Goal: Transaction & Acquisition: Purchase product/service

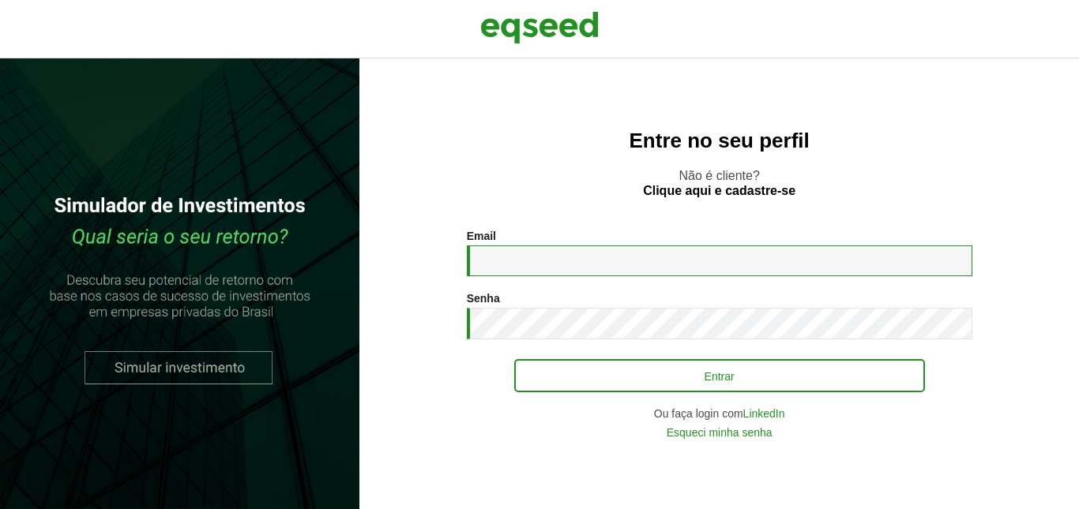
type input "**********"
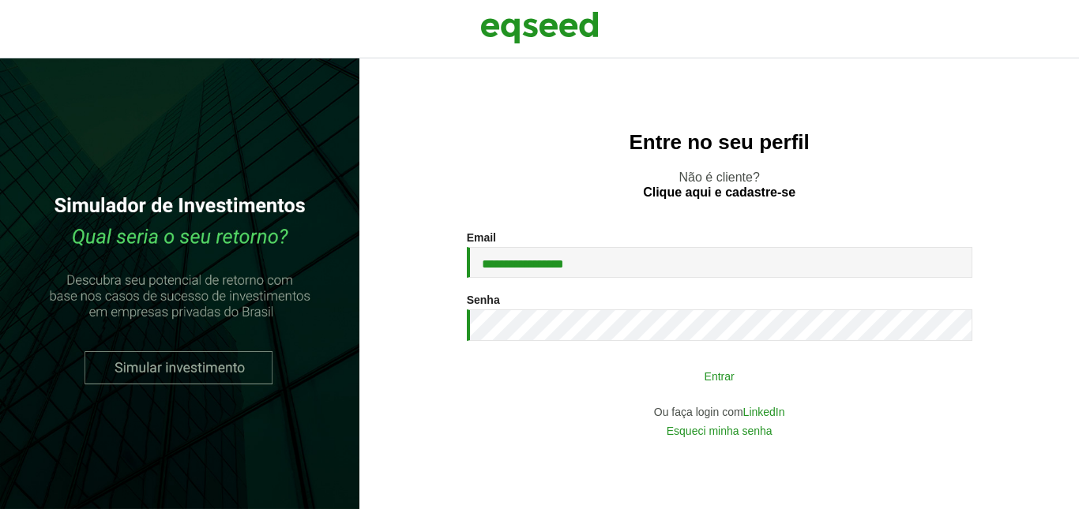
click at [710, 384] on button "Entrar" at bounding box center [719, 376] width 411 height 30
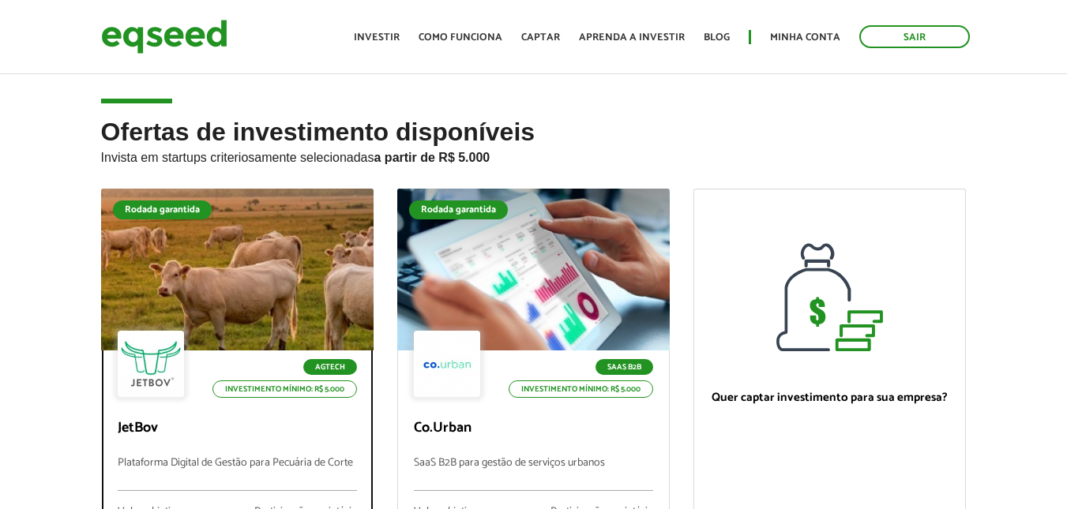
click at [280, 288] on div at bounding box center [236, 270] width 327 height 194
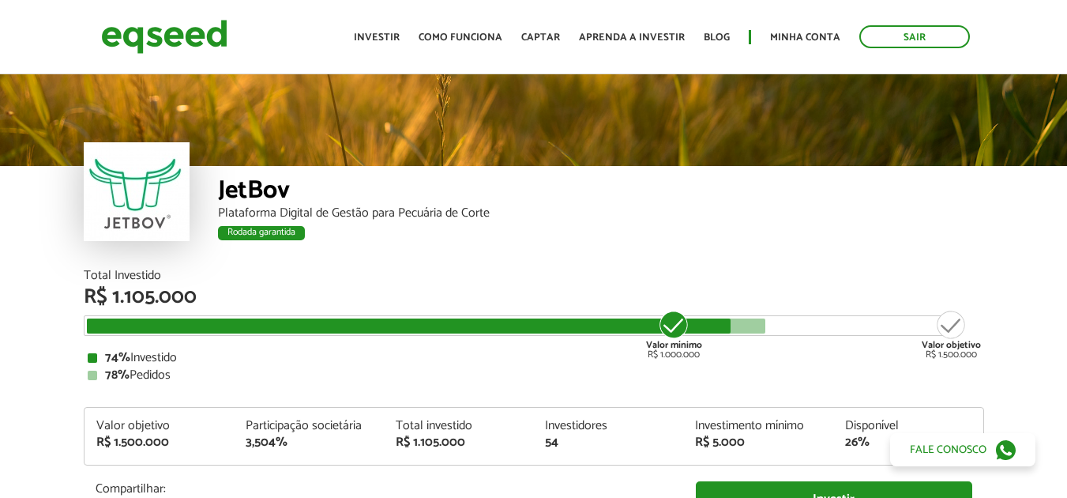
scroll to position [1625, 0]
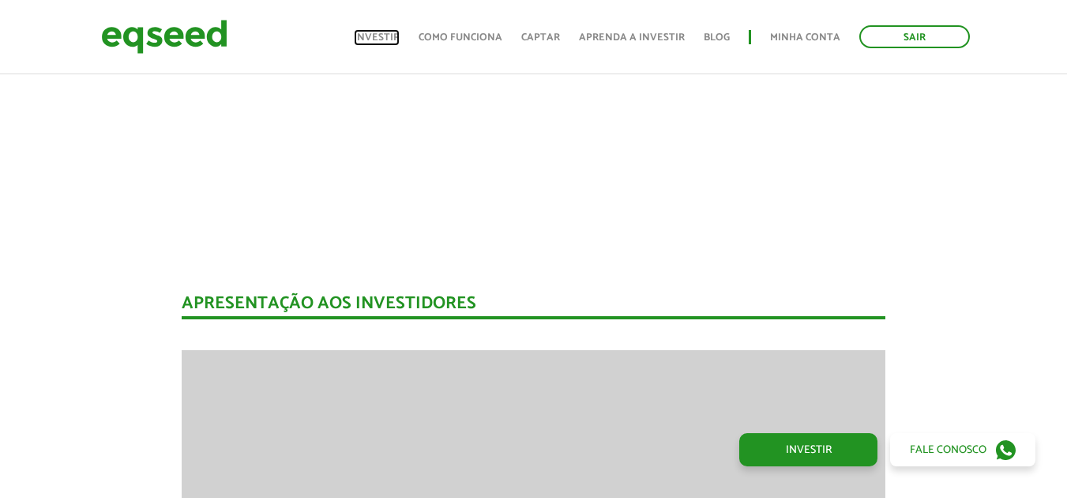
click at [398, 40] on link "Investir" at bounding box center [377, 37] width 46 height 10
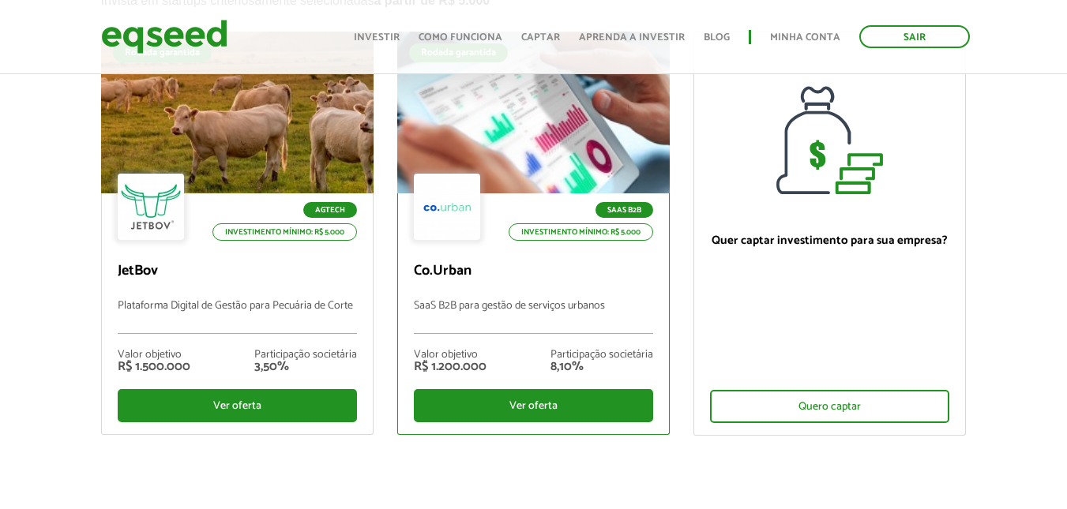
scroll to position [158, 0]
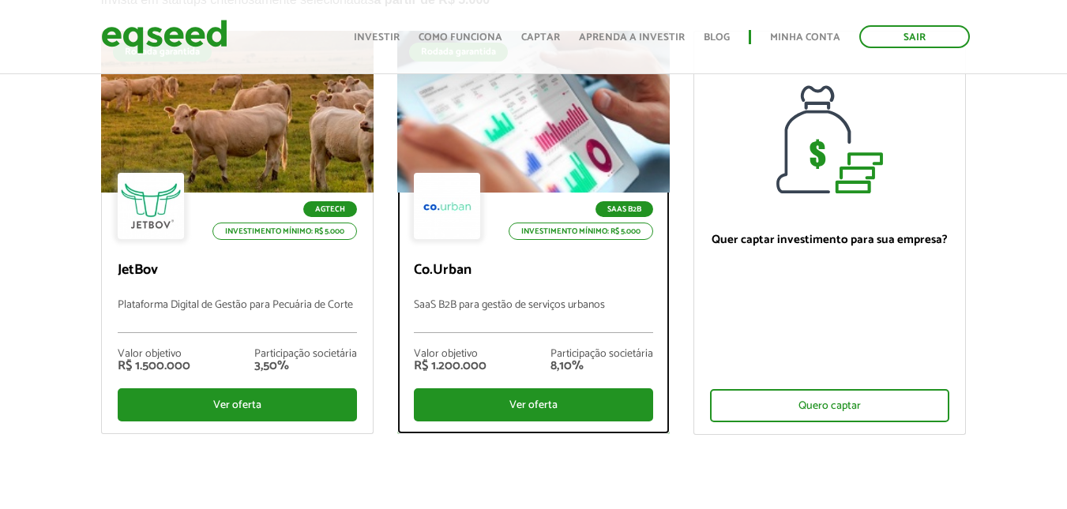
click at [561, 130] on div at bounding box center [533, 112] width 327 height 194
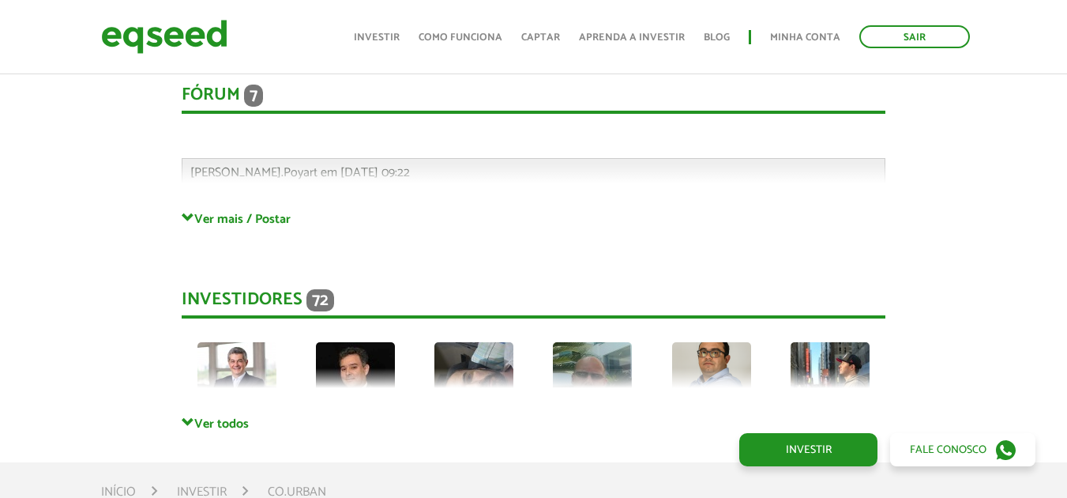
scroll to position [3889, 0]
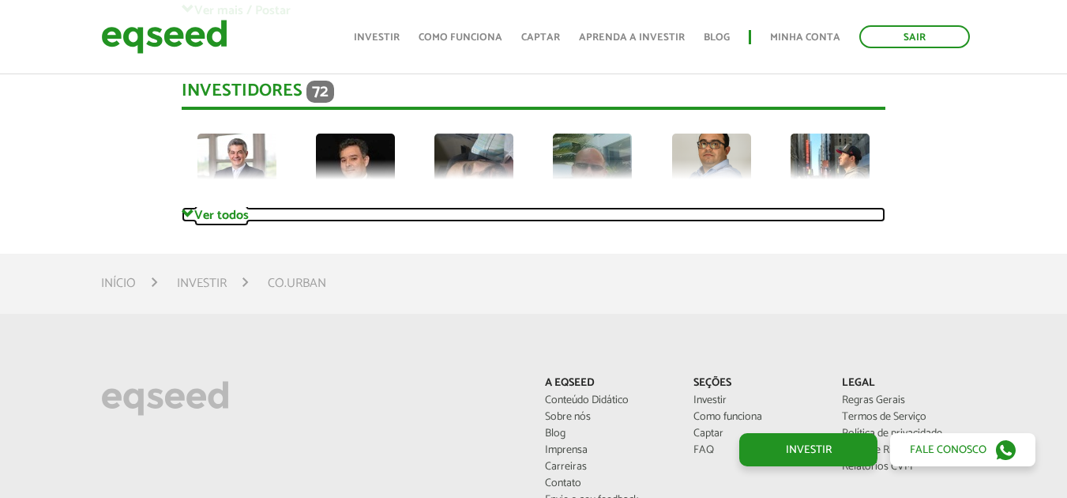
click at [182, 209] on span at bounding box center [188, 214] width 13 height 13
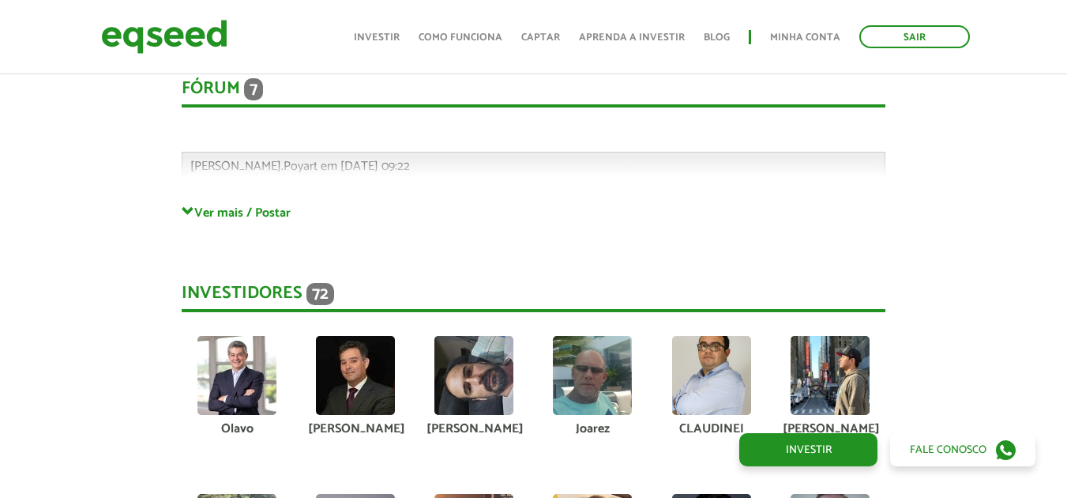
scroll to position [3652, 0]
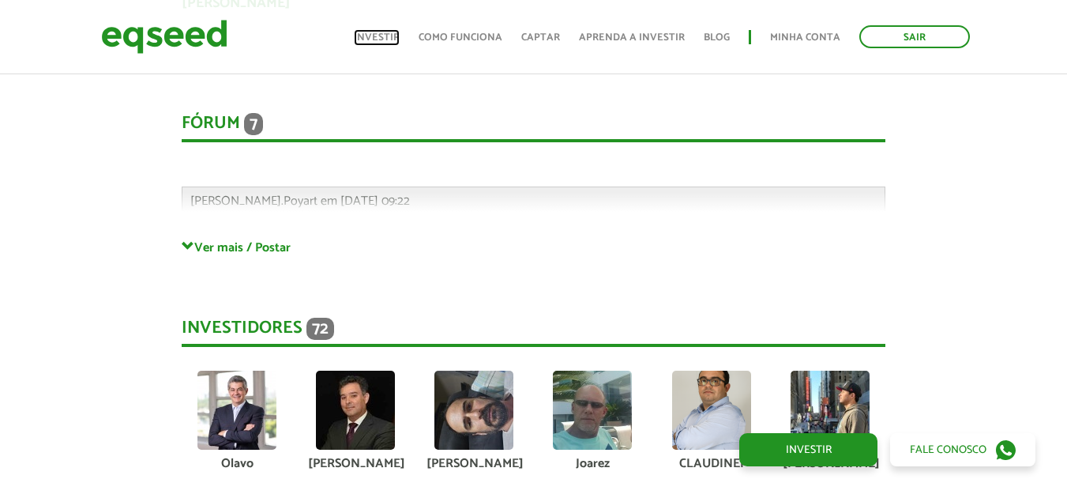
click at [385, 42] on link "Investir" at bounding box center [377, 37] width 46 height 10
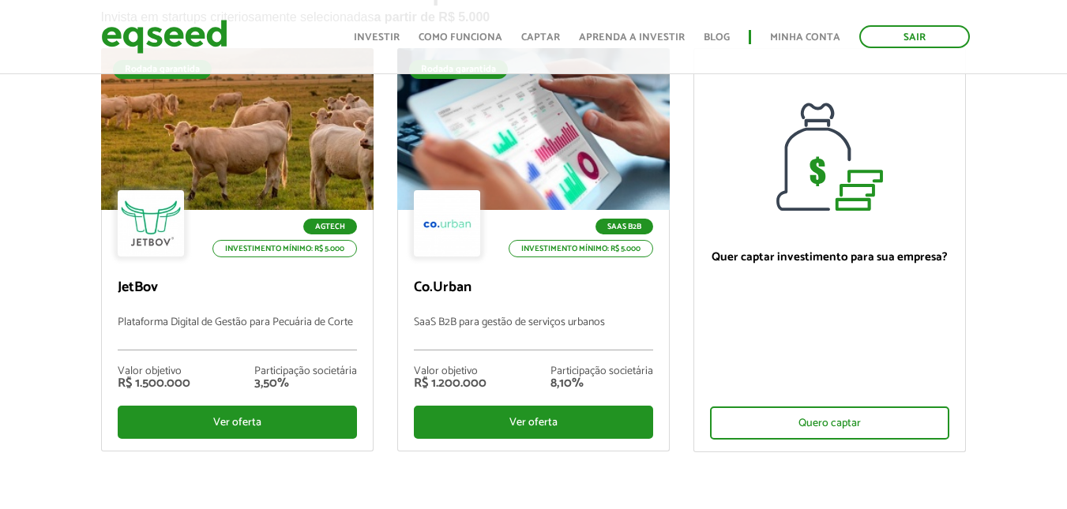
scroll to position [158, 0]
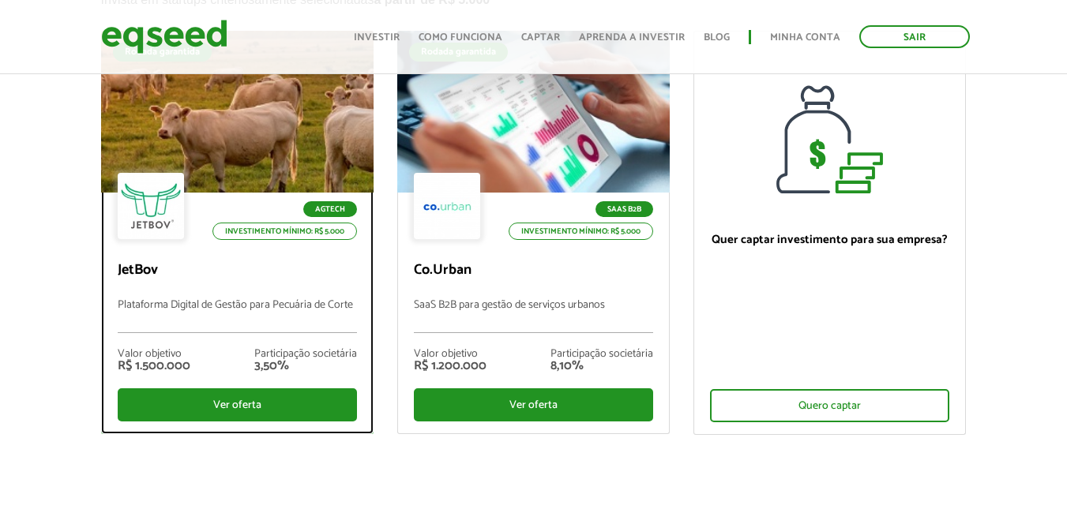
click at [257, 140] on div at bounding box center [236, 112] width 327 height 194
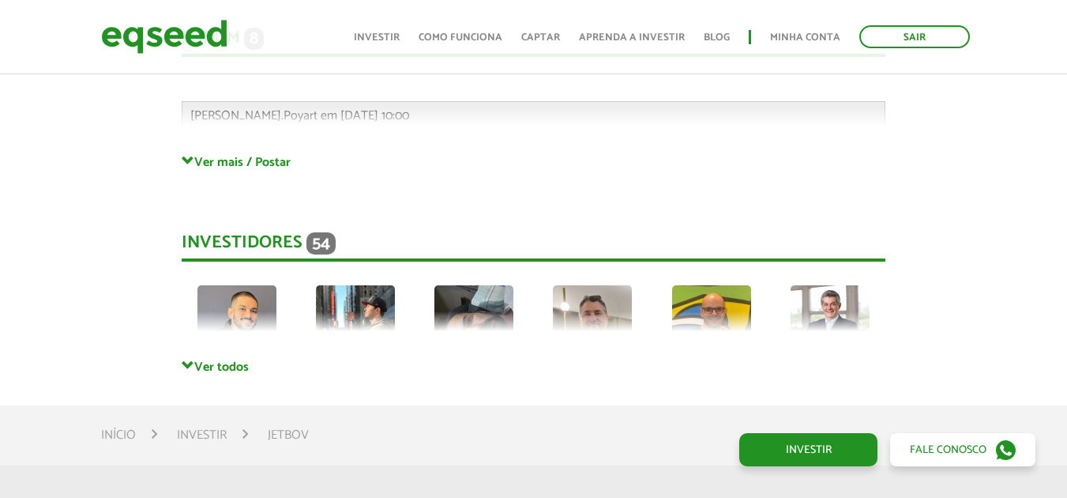
scroll to position [4240, 0]
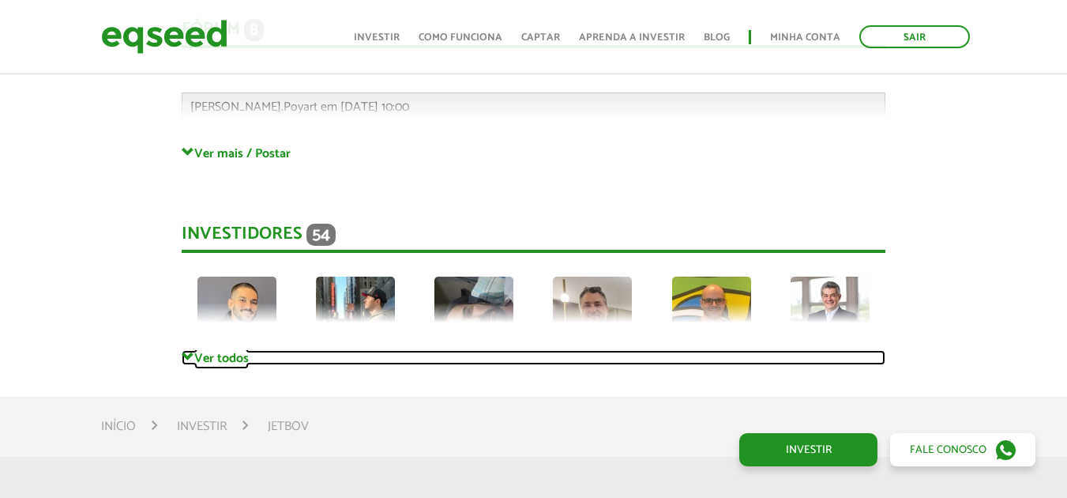
click at [188, 351] on span at bounding box center [188, 357] width 13 height 13
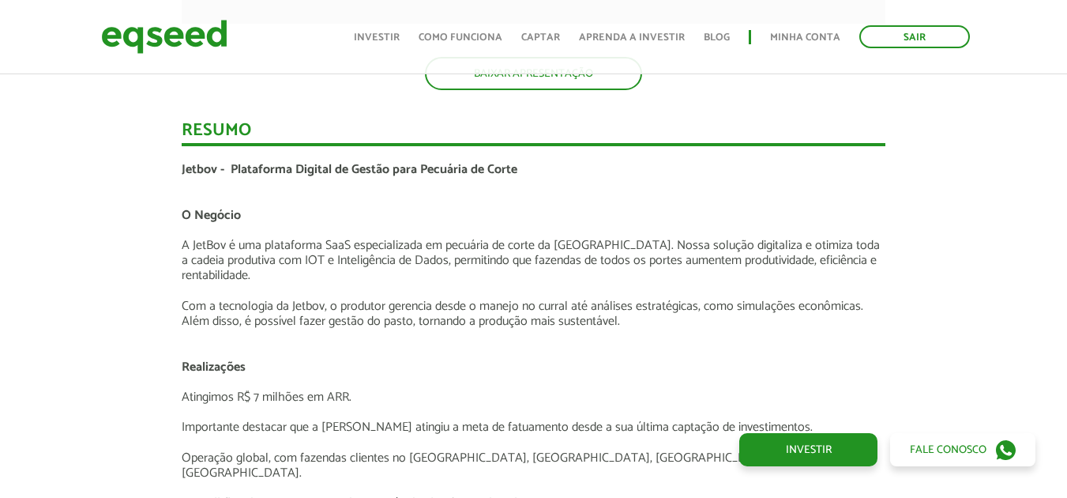
scroll to position [2502, 0]
click at [390, 38] on link "Investir" at bounding box center [377, 37] width 46 height 10
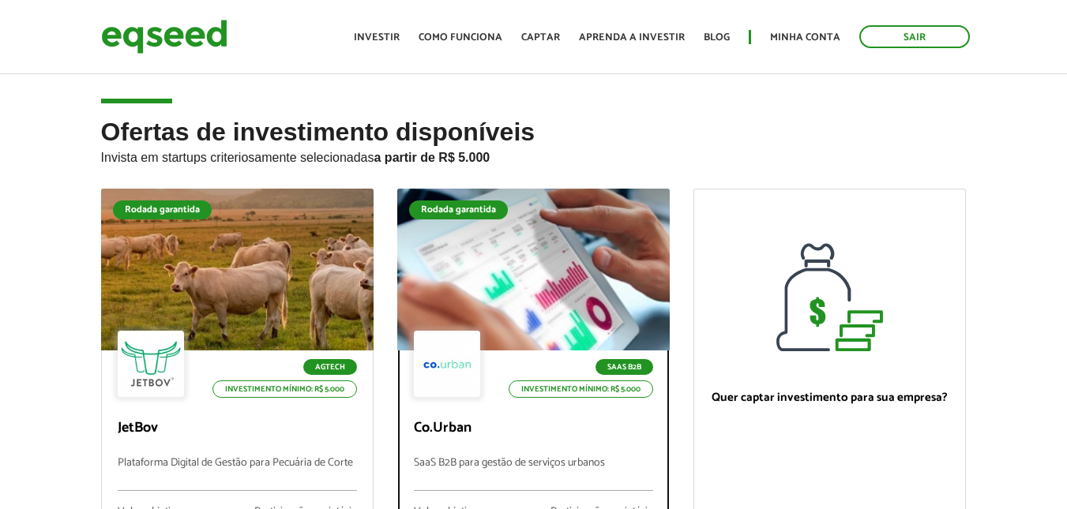
click at [523, 262] on div at bounding box center [533, 270] width 327 height 194
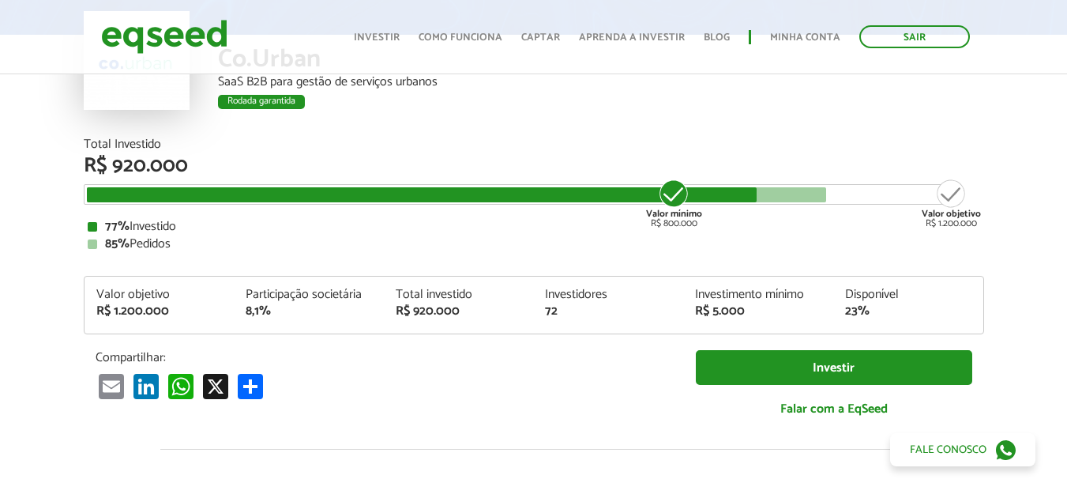
scroll to position [158, 0]
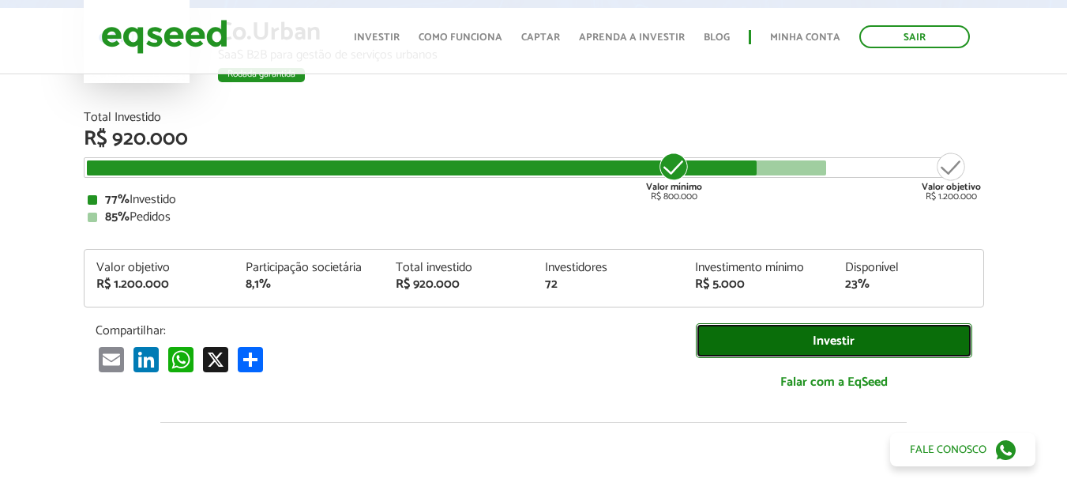
drag, startPoint x: 840, startPoint y: 340, endPoint x: 978, endPoint y: 385, distance: 145.1
click at [841, 340] on link "Investir" at bounding box center [834, 341] width 276 height 36
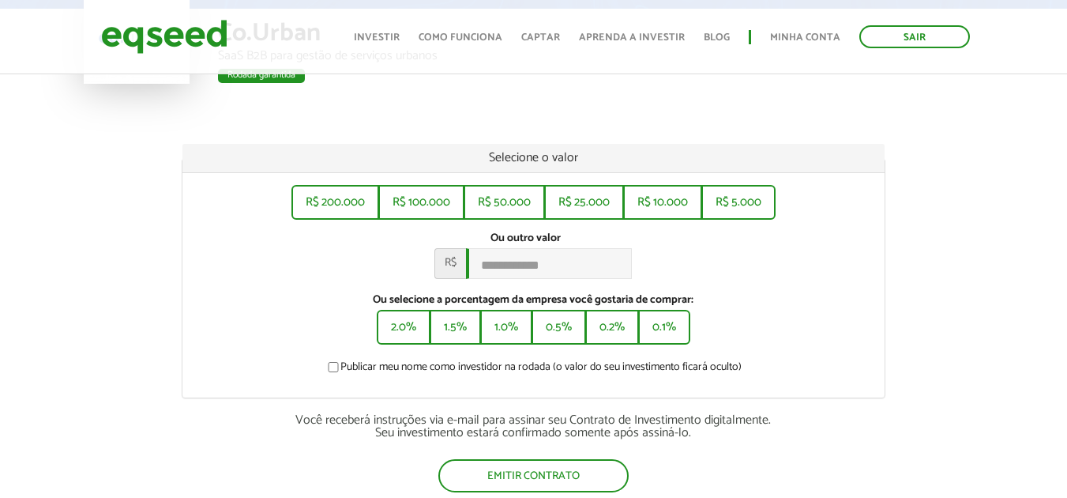
scroll to position [158, 0]
click at [755, 203] on button "R$ 5.000" at bounding box center [738, 200] width 71 height 32
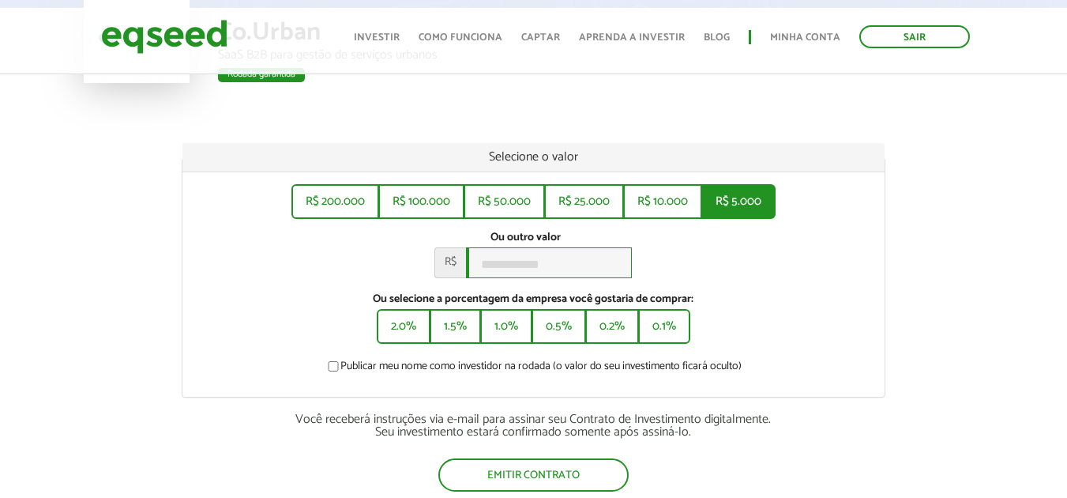
type input "*****"
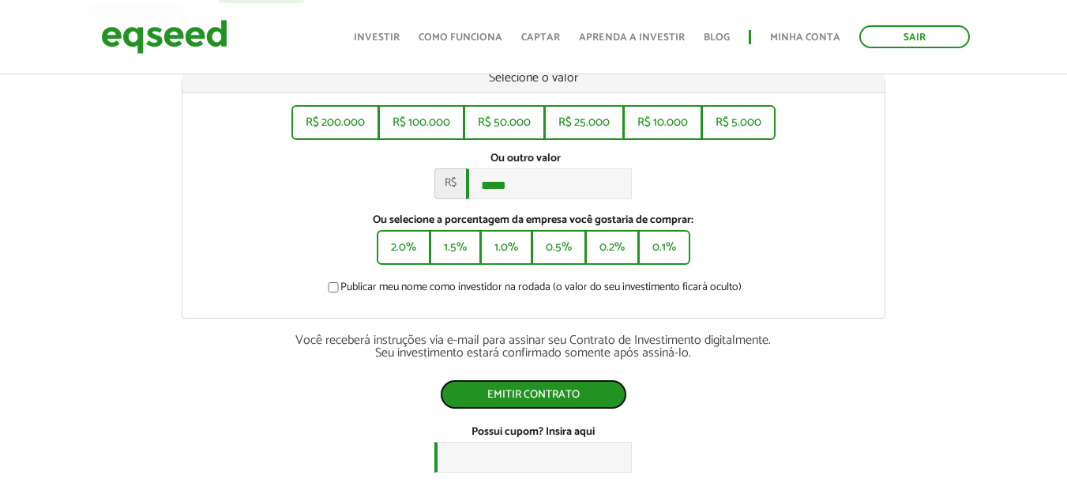
click at [558, 404] on button "Emitir contrato" at bounding box center [533, 394] width 187 height 30
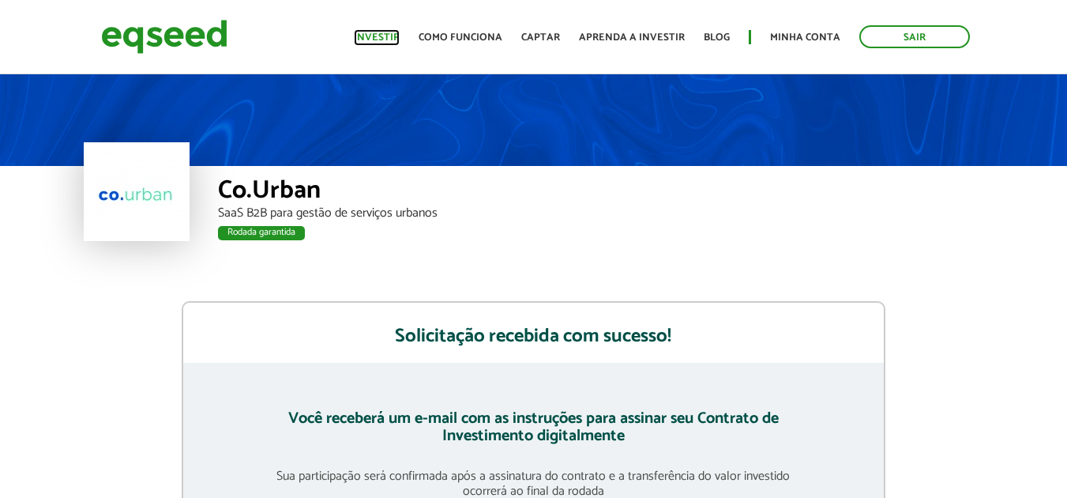
click at [398, 33] on link "Investir" at bounding box center [377, 37] width 46 height 10
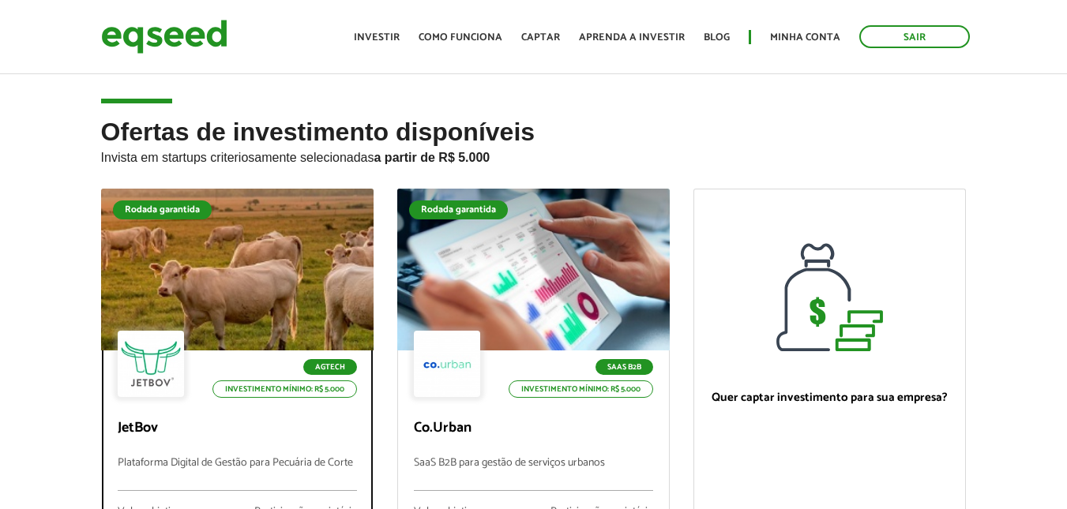
click at [231, 293] on div at bounding box center [236, 270] width 327 height 194
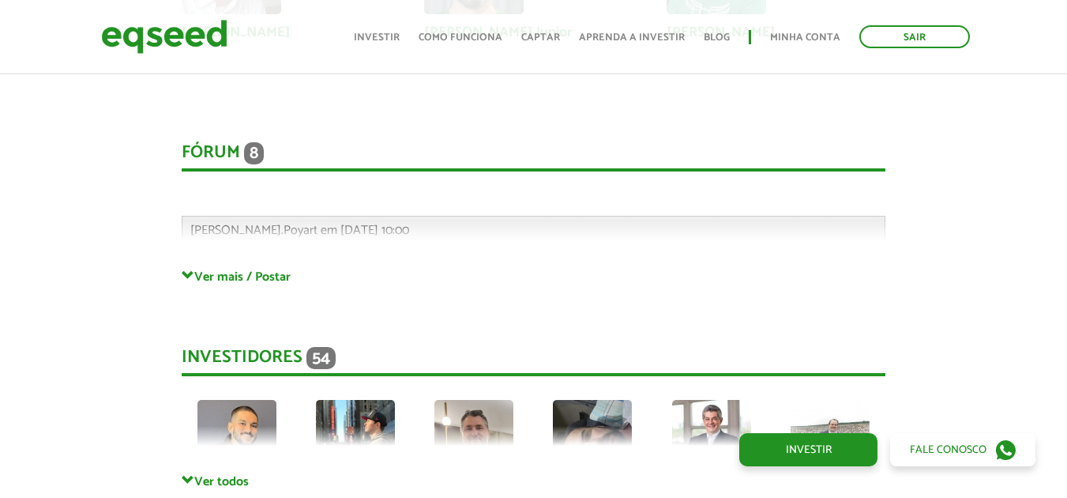
scroll to position [4239, 0]
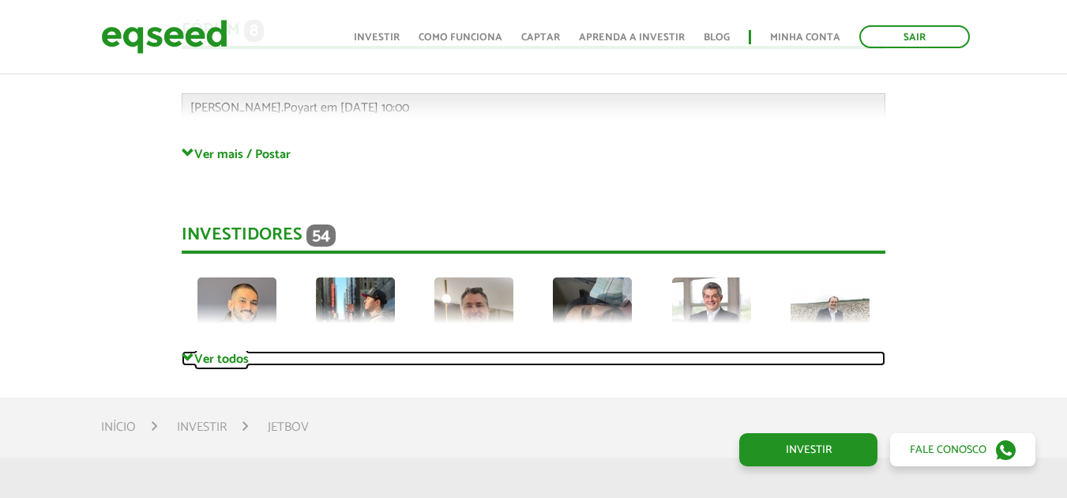
click at [184, 351] on span at bounding box center [188, 357] width 13 height 13
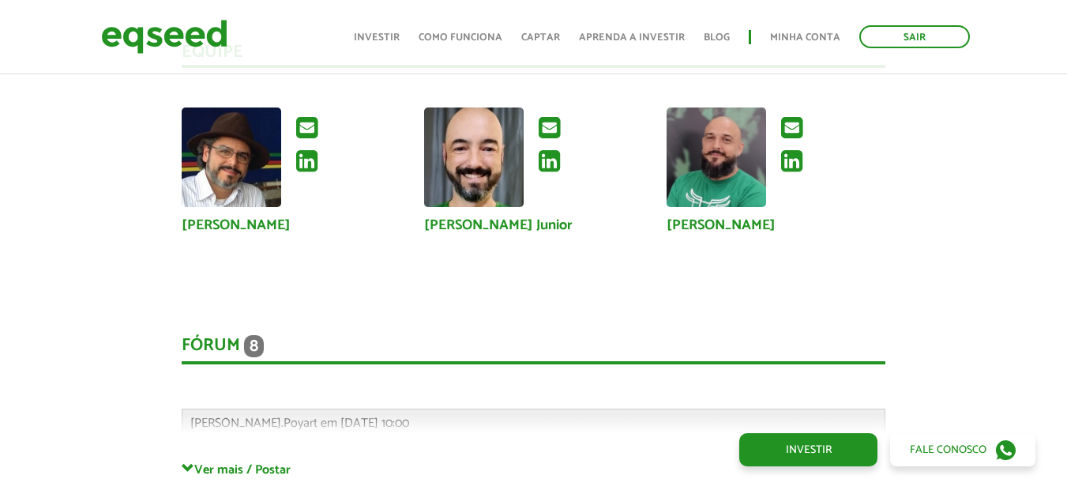
scroll to position [3923, 0]
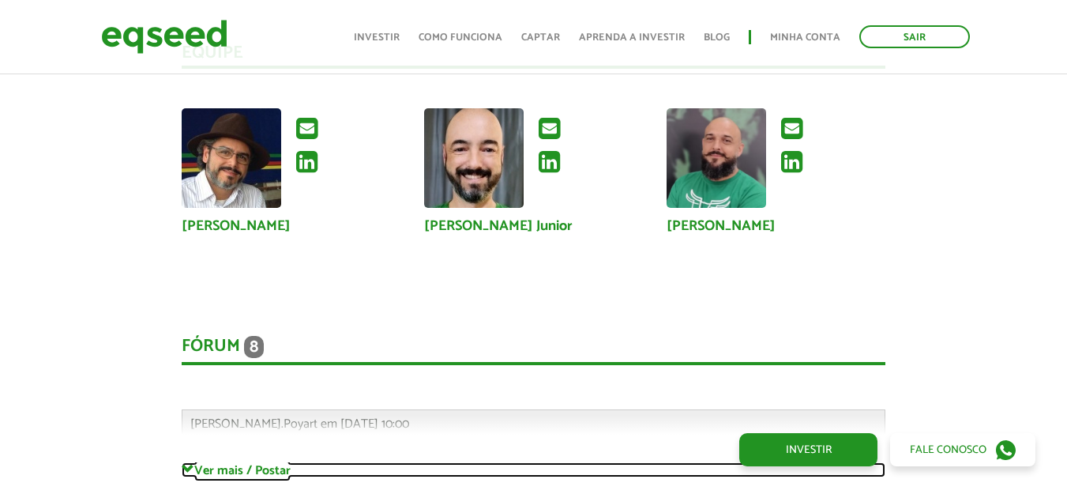
click at [193, 463] on span at bounding box center [188, 469] width 13 height 13
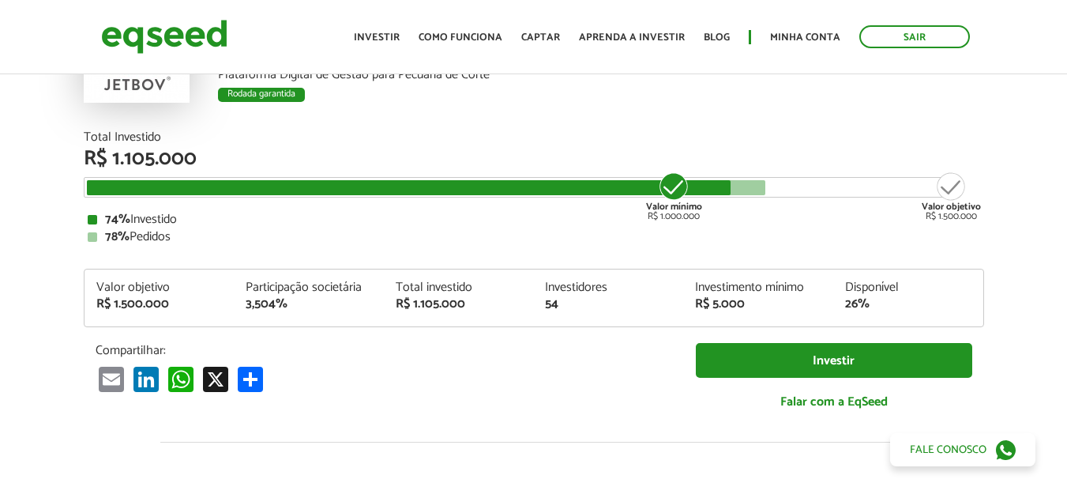
scroll to position [0, 0]
